Goal: Information Seeking & Learning: Learn about a topic

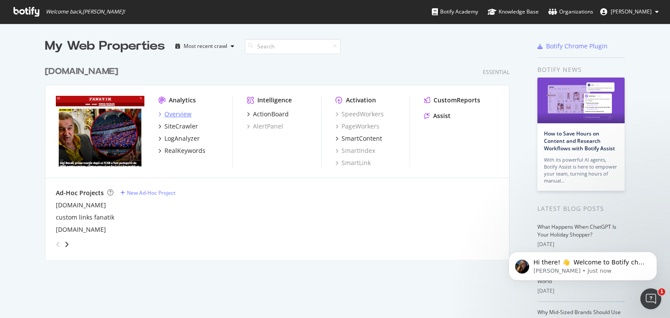
click at [173, 116] on div "Overview" at bounding box center [177, 114] width 27 height 9
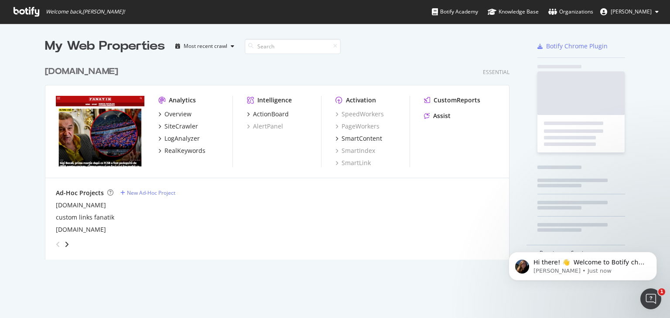
scroll to position [311, 657]
